Goal: Transaction & Acquisition: Subscribe to service/newsletter

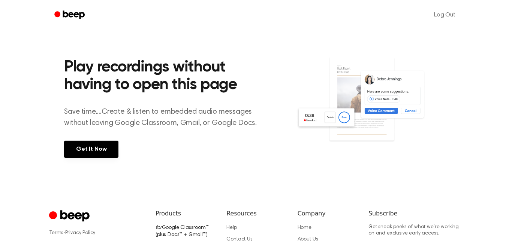
scroll to position [203, 0]
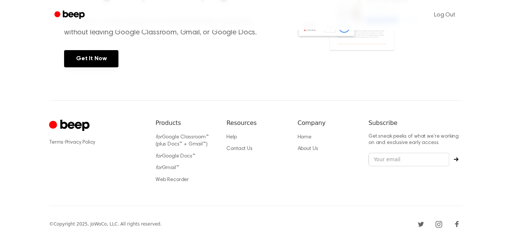
click at [90, 59] on link "Get It Now" at bounding box center [91, 58] width 54 height 17
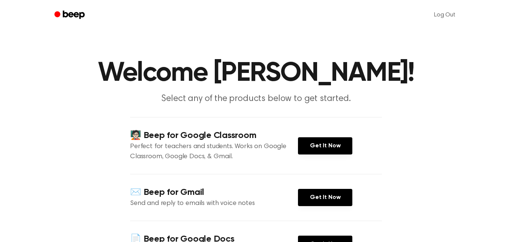
click at [342, 142] on link "Get It Now" at bounding box center [325, 146] width 54 height 17
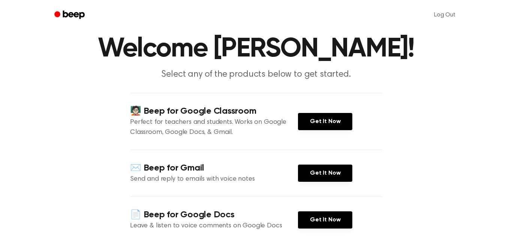
scroll to position [26, 0]
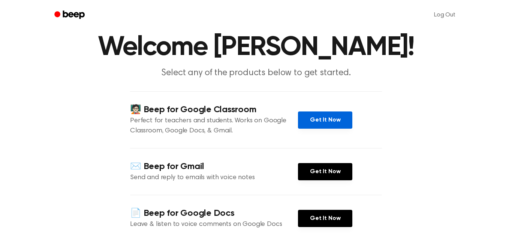
click at [315, 113] on link "Get It Now" at bounding box center [325, 120] width 54 height 17
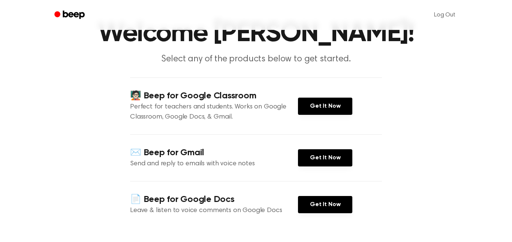
scroll to position [0, 0]
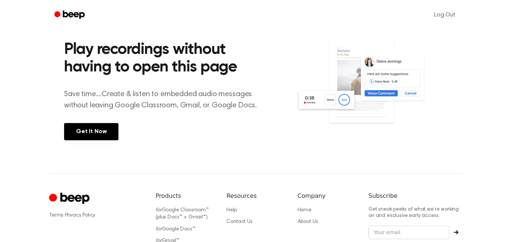
scroll to position [181, 0]
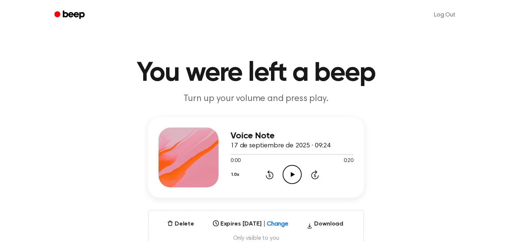
click at [285, 175] on icon "Play Audio" at bounding box center [291, 174] width 19 height 19
